Goal: Information Seeking & Learning: Learn about a topic

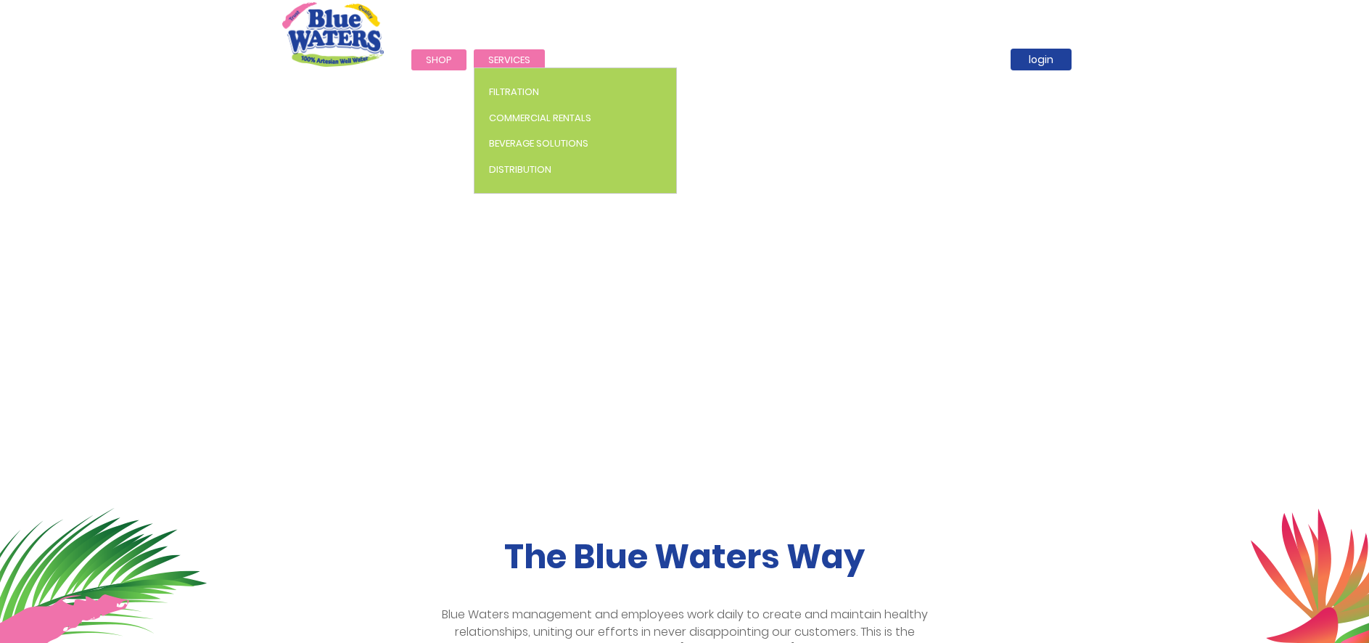
click at [509, 57] on span "Services" at bounding box center [509, 60] width 42 height 14
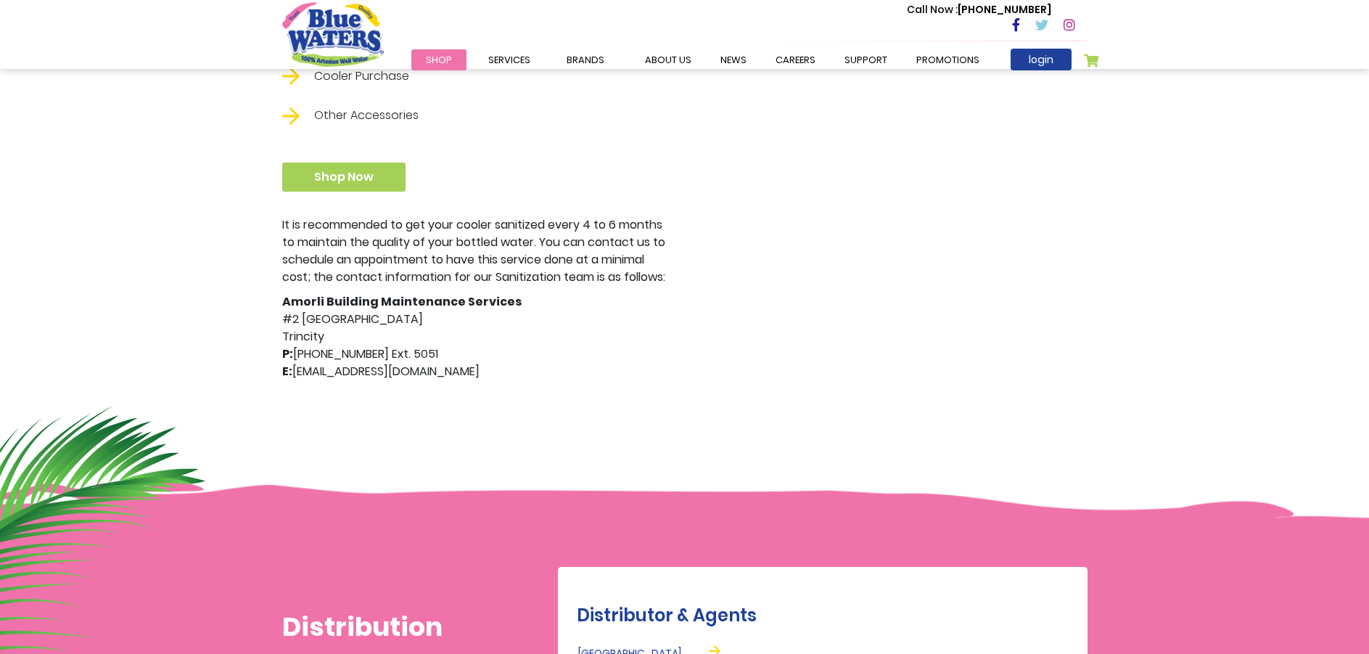
scroll to position [363, 0]
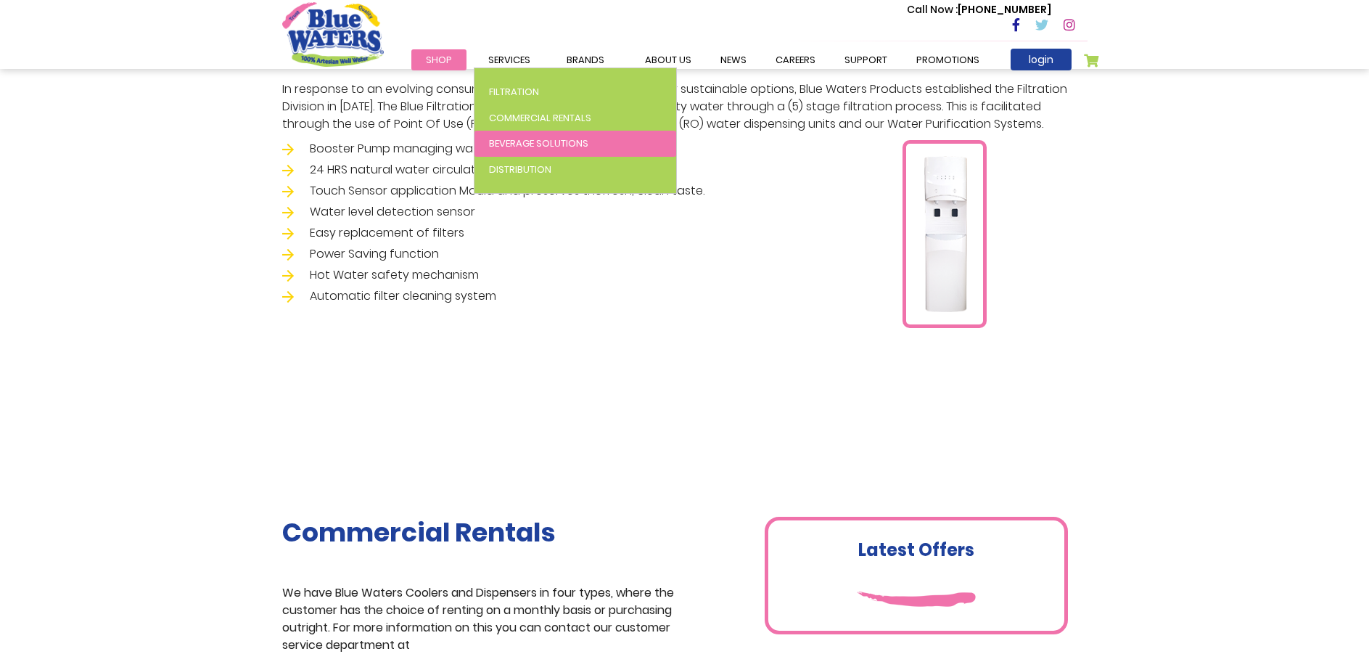
click at [530, 136] on span "Beverage Solutions" at bounding box center [538, 143] width 99 height 14
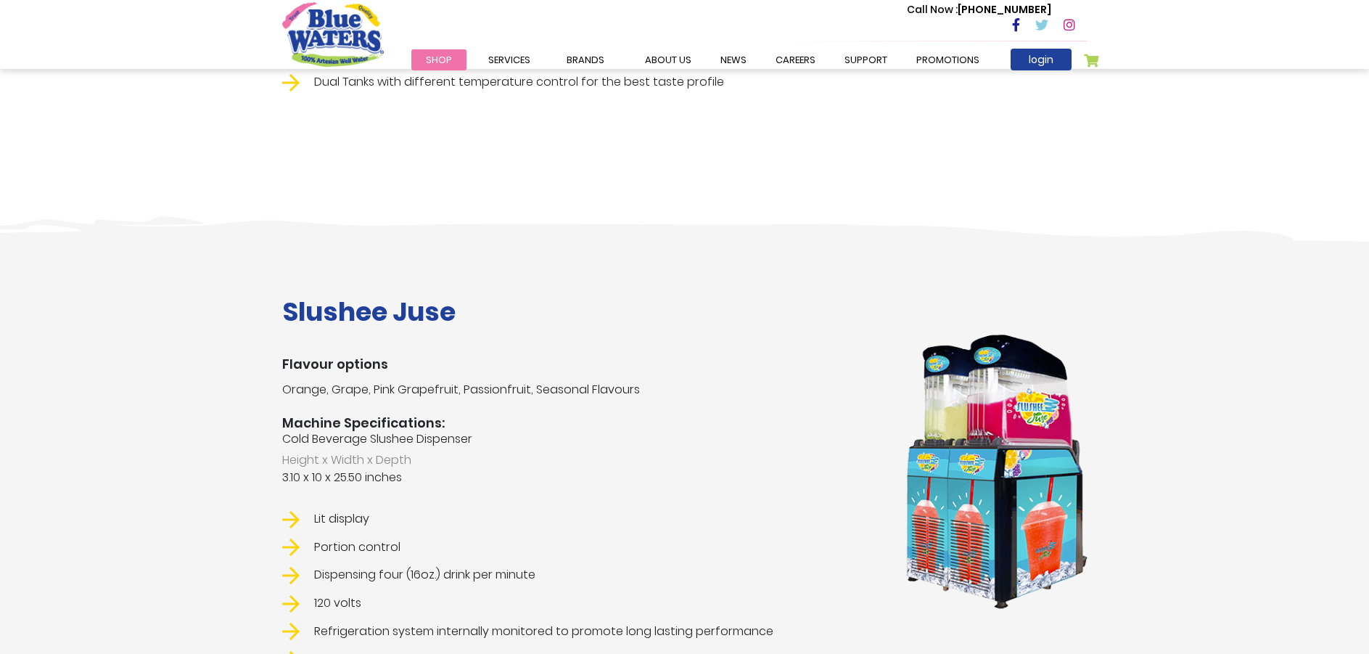
scroll to position [1524, 0]
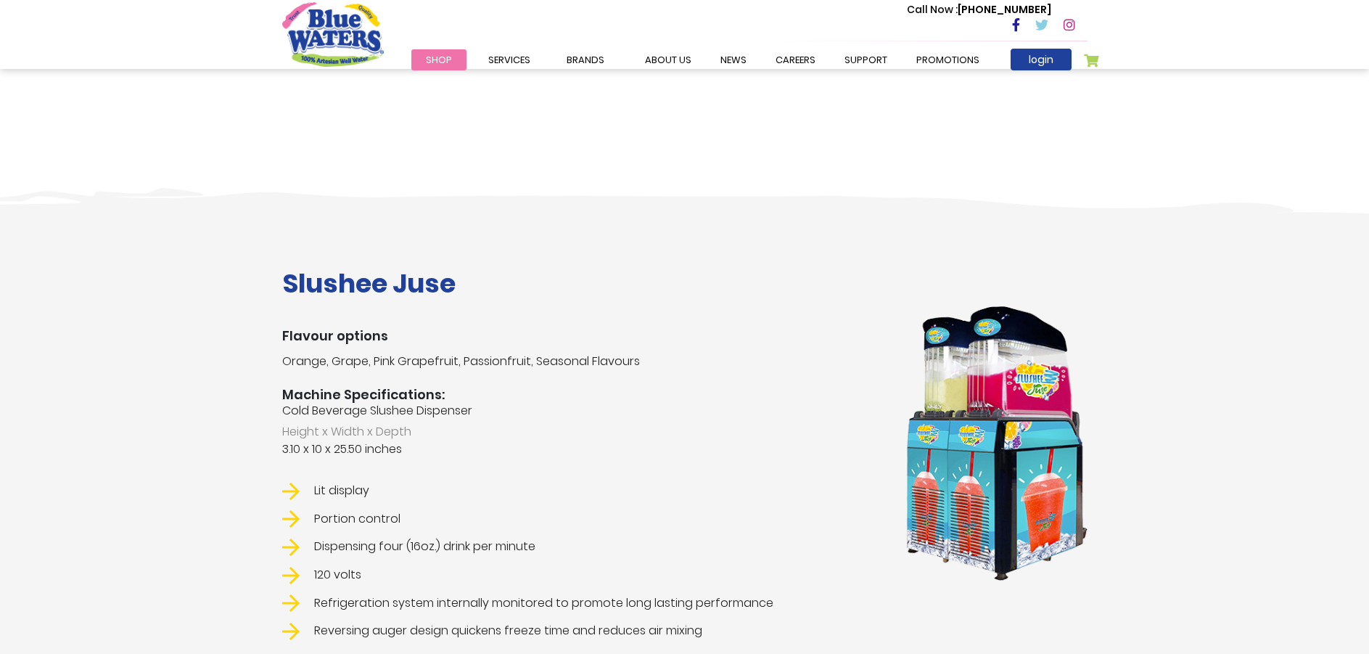
click at [1080, 28] on link at bounding box center [1075, 25] width 24 height 17
